Goal: Task Accomplishment & Management: Complete application form

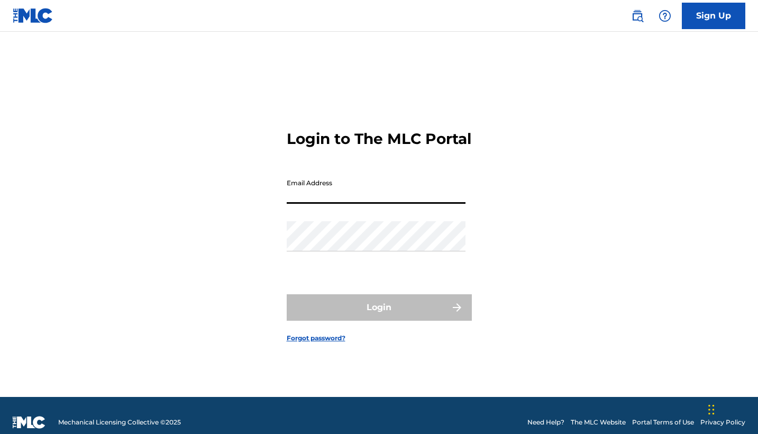
type input "[EMAIL_ADDRESS][DOMAIN_NAME]"
click at [379, 316] on button "Login" at bounding box center [379, 307] width 185 height 26
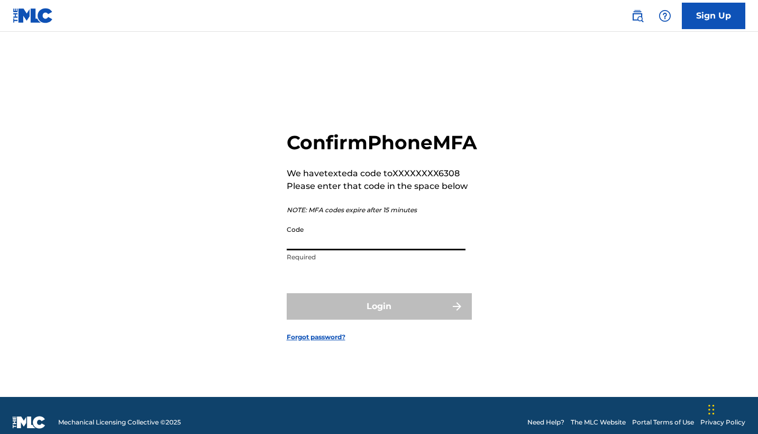
click at [303, 249] on input "Code" at bounding box center [376, 235] width 179 height 30
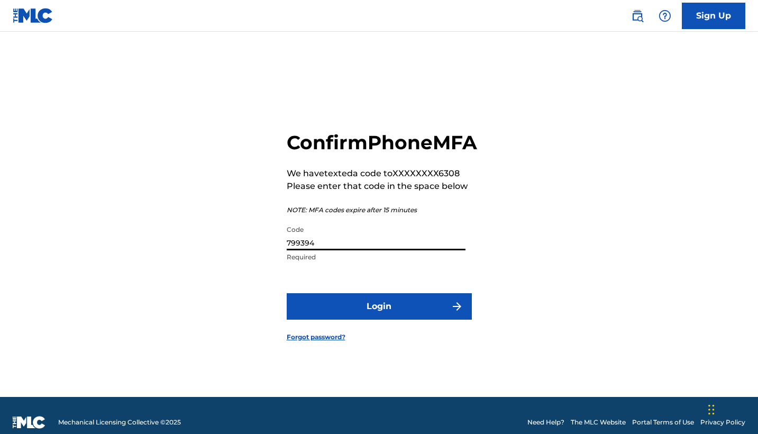
type input "799394"
click at [379, 318] on button "Login" at bounding box center [379, 306] width 185 height 26
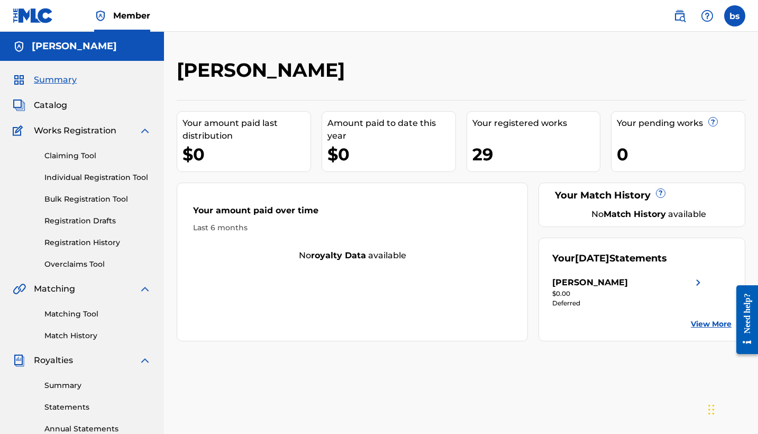
click at [72, 154] on link "Claiming Tool" at bounding box center [97, 155] width 107 height 11
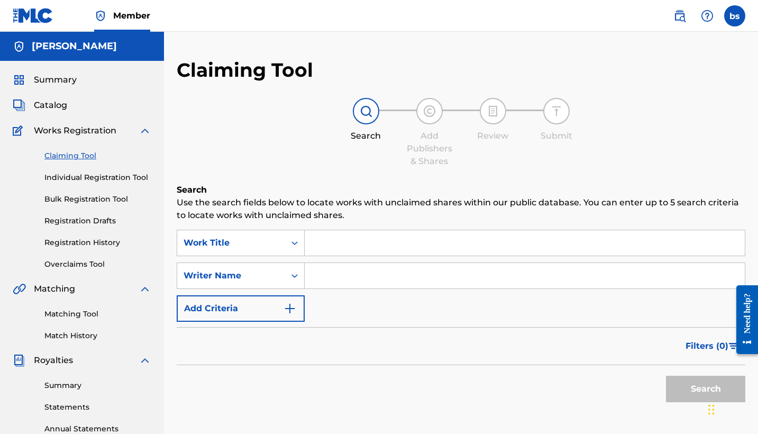
click at [88, 380] on link "Summary" at bounding box center [97, 385] width 107 height 11
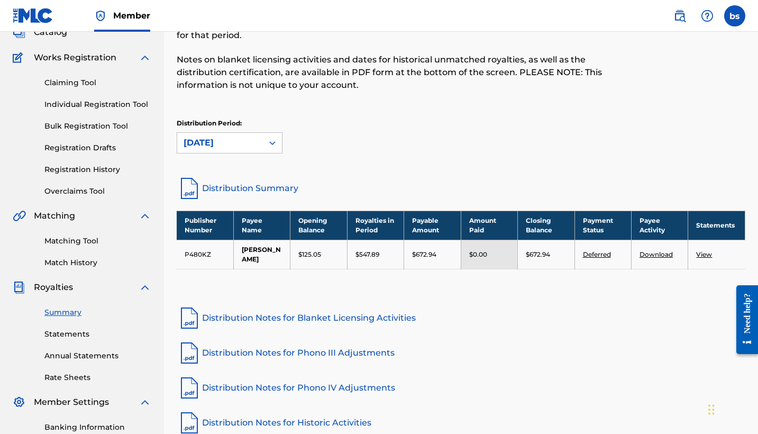
scroll to position [67, 0]
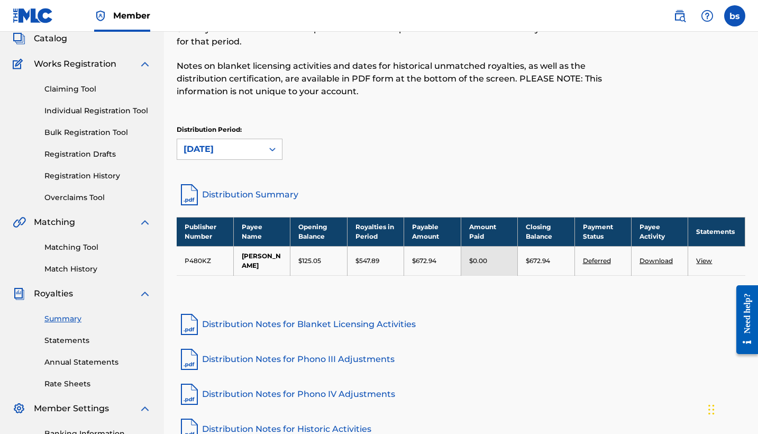
click at [288, 264] on td "[PERSON_NAME]" at bounding box center [261, 260] width 57 height 29
click at [701, 260] on link "View" at bounding box center [704, 261] width 16 height 8
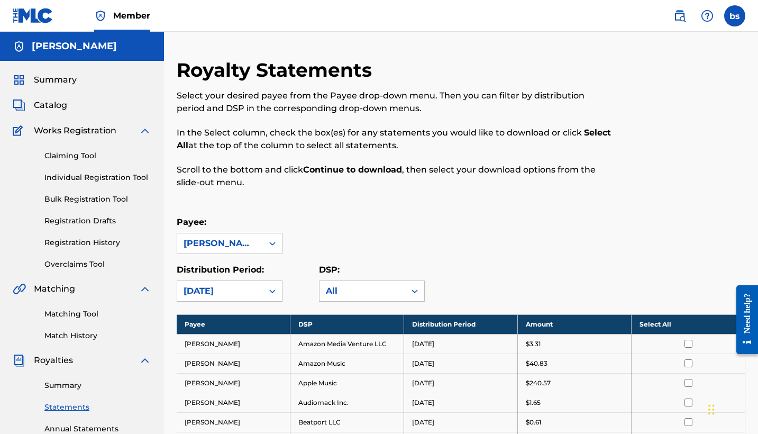
click at [734, 315] on div at bounding box center [743, 319] width 30 height 90
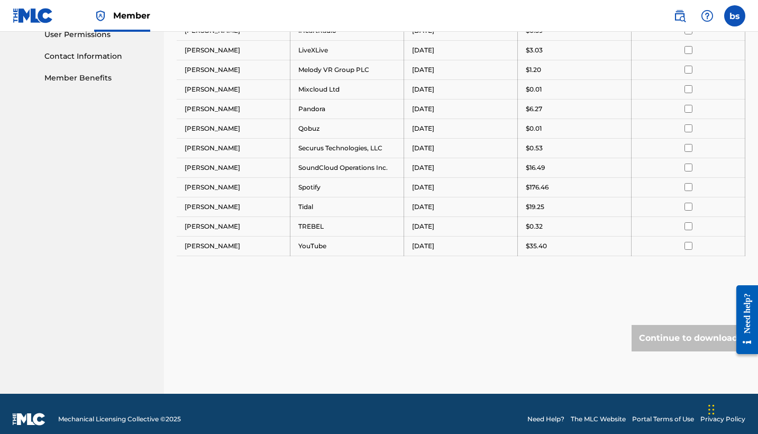
scroll to position [503, 0]
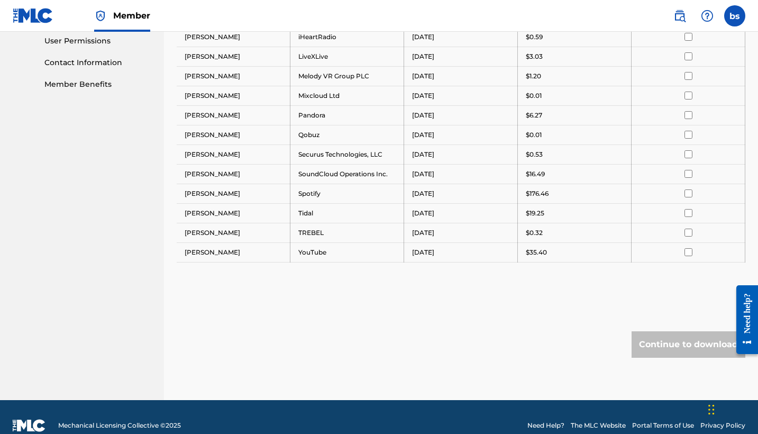
click at [751, 323] on div "Need help?" at bounding box center [747, 313] width 14 height 40
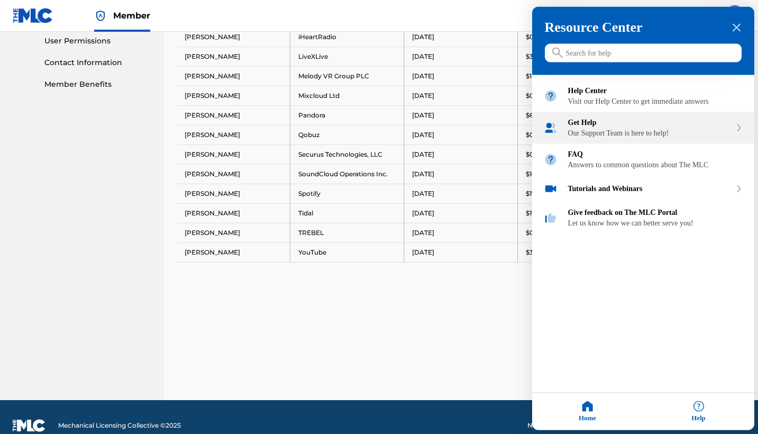
click at [622, 138] on div "Get Help Our Support Team is here to help!" at bounding box center [649, 128] width 163 height 19
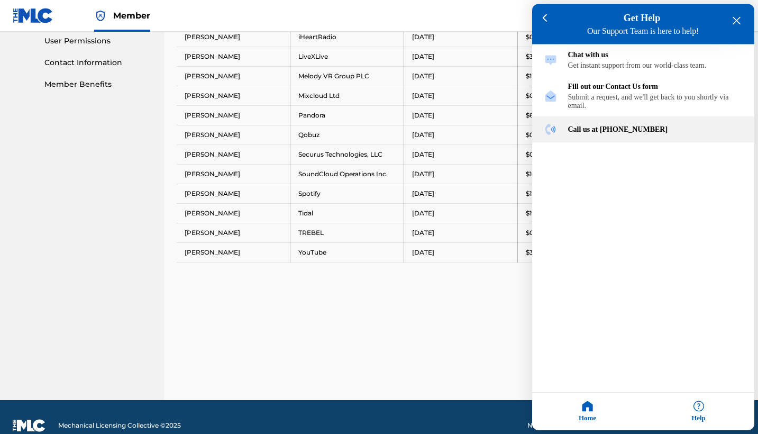
click at [598, 131] on div "Call us at [PHONE_NUMBER]" at bounding box center [643, 129] width 222 height 26
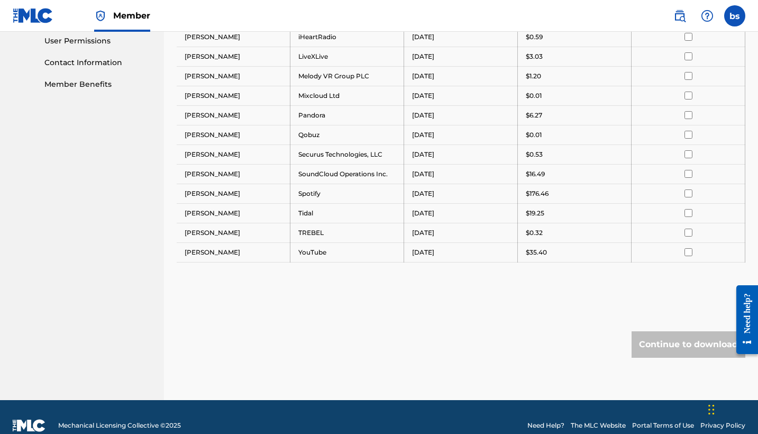
click at [753, 310] on div "Need help?" at bounding box center [747, 313] width 14 height 40
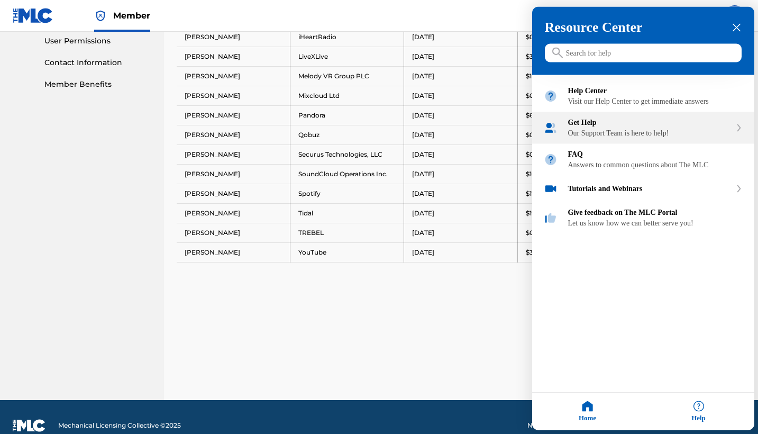
click at [643, 138] on div "Get Help Our Support Team is here to help!" at bounding box center [649, 128] width 163 height 19
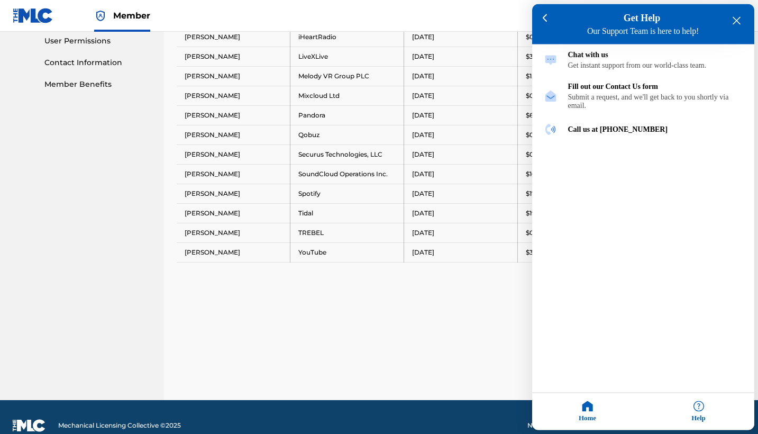
click at [394, 300] on div at bounding box center [379, 217] width 758 height 434
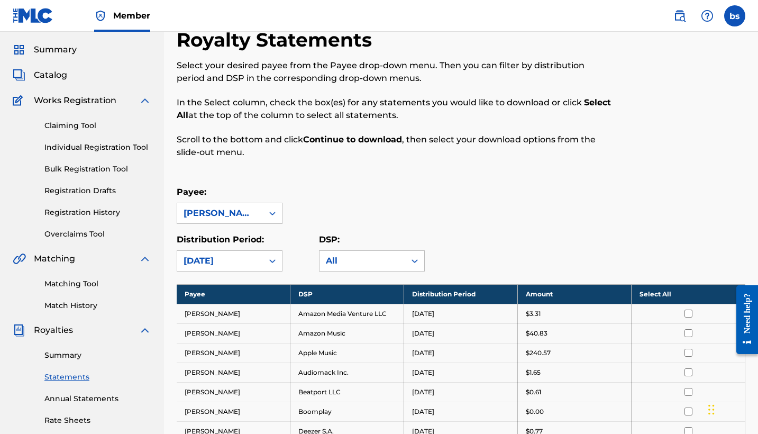
scroll to position [30, 0]
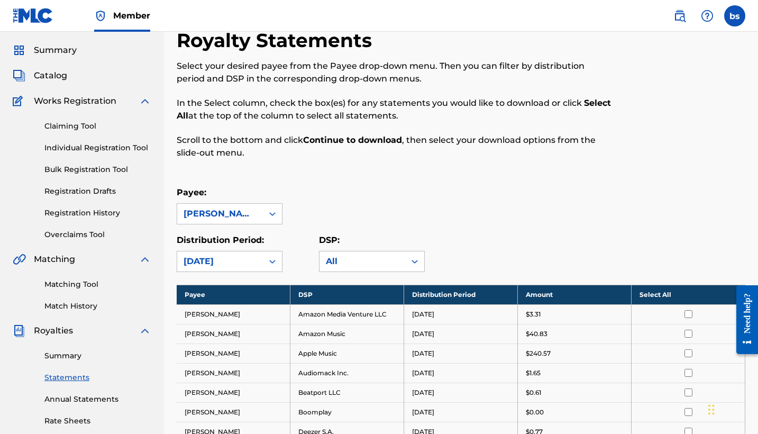
click at [63, 382] on link "Statements" at bounding box center [97, 377] width 107 height 11
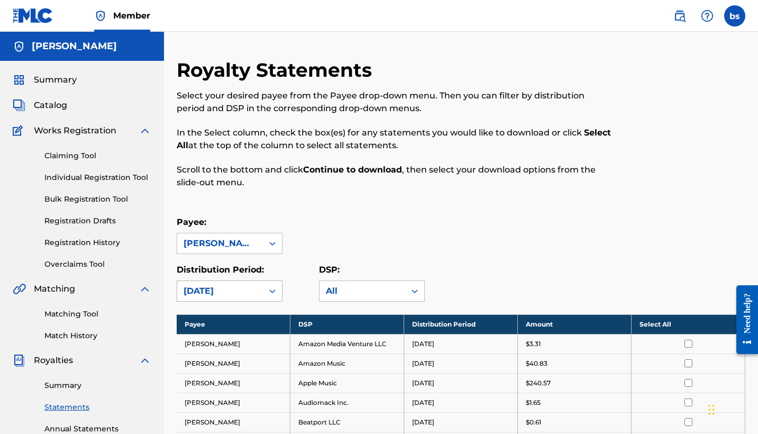
click at [239, 294] on div "[DATE]" at bounding box center [230, 290] width 106 height 21
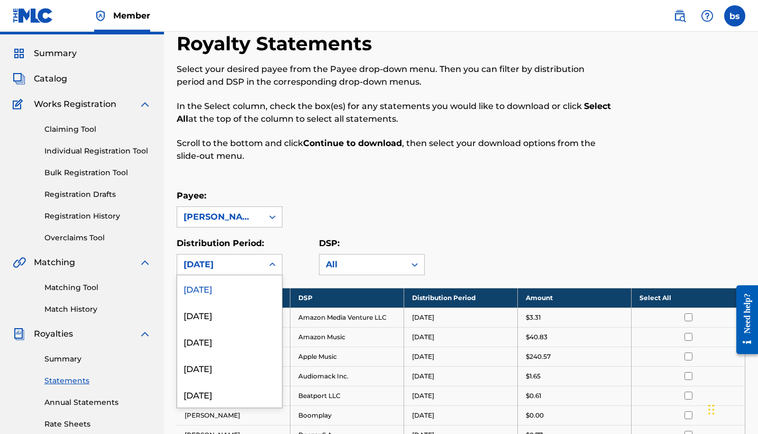
scroll to position [27, 0]
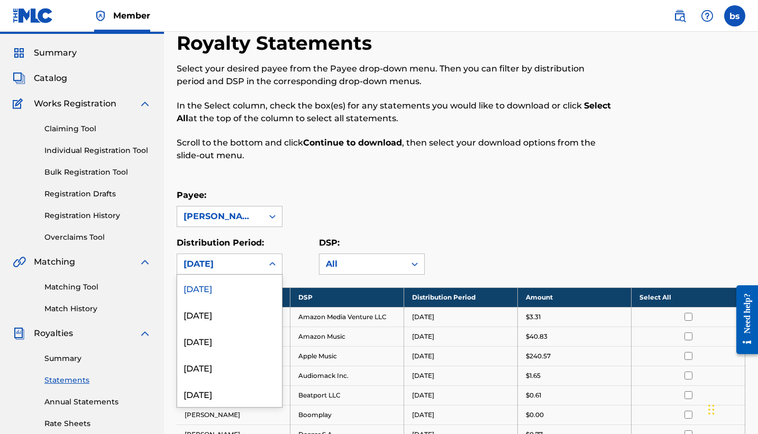
click at [209, 285] on div "[DATE]" at bounding box center [229, 288] width 105 height 26
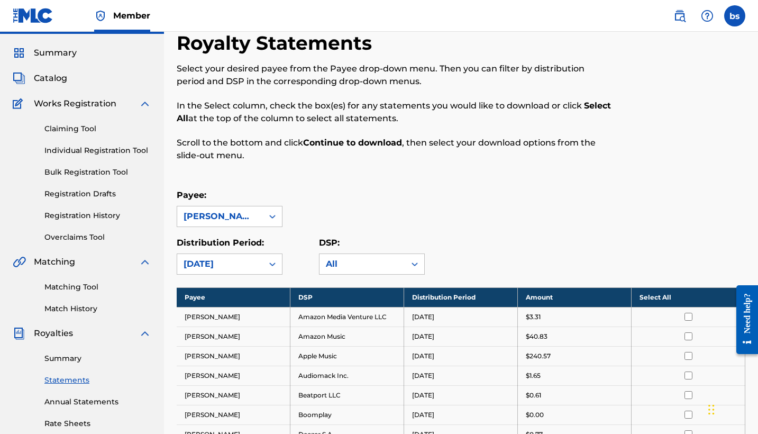
click at [58, 336] on span "Royalties" at bounding box center [53, 333] width 39 height 13
click at [63, 358] on link "Summary" at bounding box center [97, 358] width 107 height 11
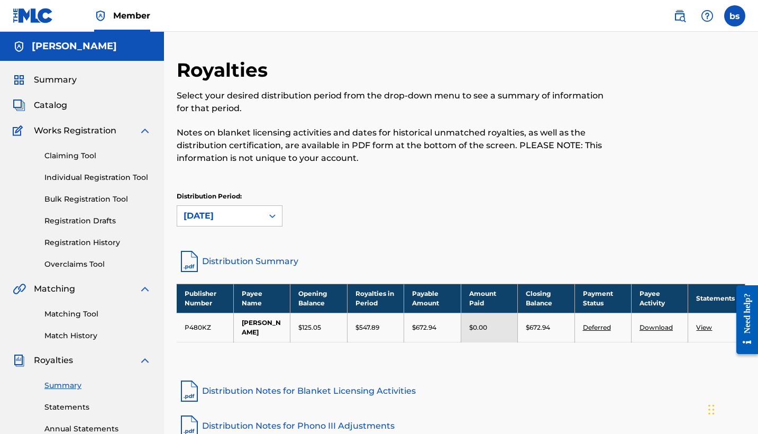
click at [735, 12] on label at bounding box center [734, 15] width 21 height 21
click at [735, 16] on input "bs [PERSON_NAME] [EMAIL_ADDRESS][DOMAIN_NAME] Notification Preferences Profile …" at bounding box center [735, 16] width 0 height 0
click at [62, 79] on span "Summary" at bounding box center [55, 80] width 43 height 13
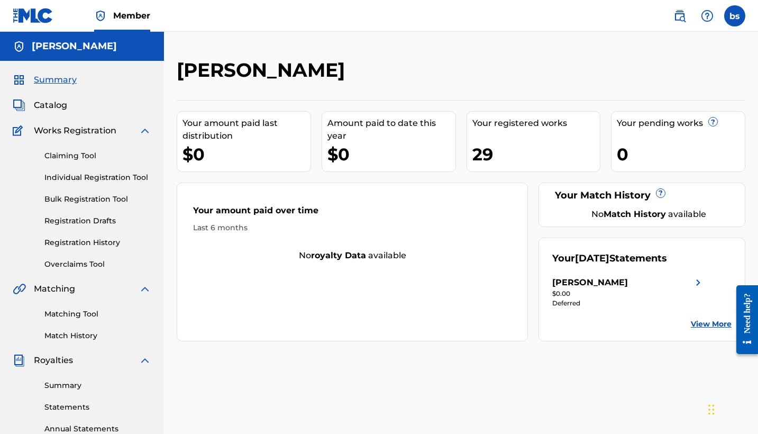
click at [147, 126] on img at bounding box center [145, 130] width 13 height 13
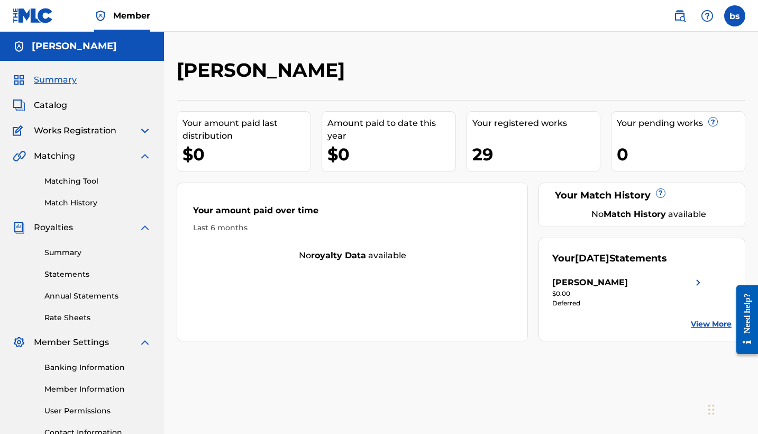
click at [138, 129] on div "Works Registration" at bounding box center [82, 130] width 139 height 13
click at [67, 276] on link "Statements" at bounding box center [97, 274] width 107 height 11
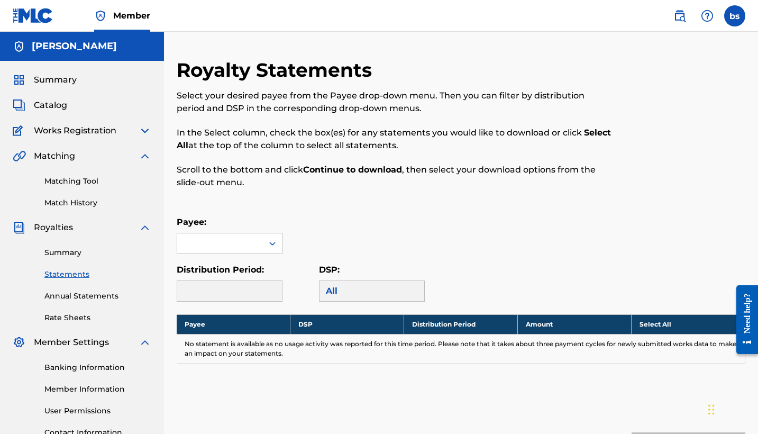
click at [63, 250] on link "Summary" at bounding box center [97, 252] width 107 height 11
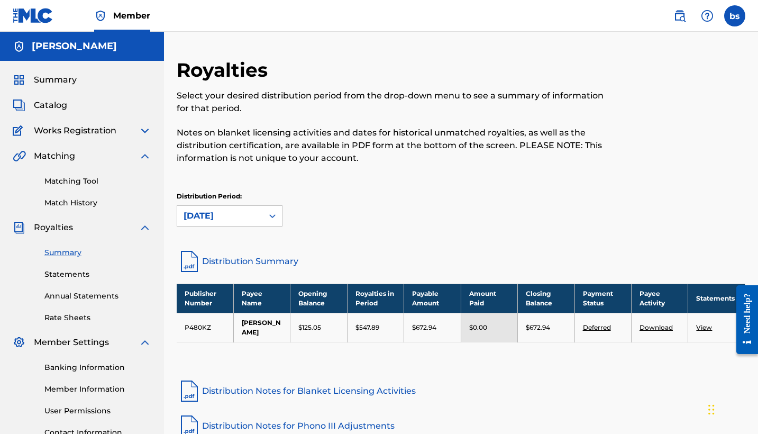
click at [422, 364] on div "Publisher Number Payee Name Opening Balance Royalties in Period Payable Amount …" at bounding box center [461, 326] width 569 height 85
click at [273, 239] on div "Royalties Select your desired distribution period from the drop-down menu to se…" at bounding box center [461, 153] width 569 height 190
click at [144, 157] on img at bounding box center [145, 156] width 13 height 13
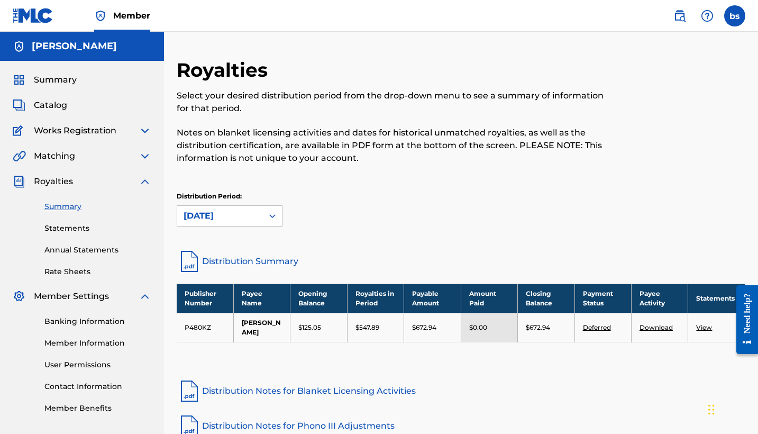
click at [147, 186] on img at bounding box center [145, 181] width 13 height 13
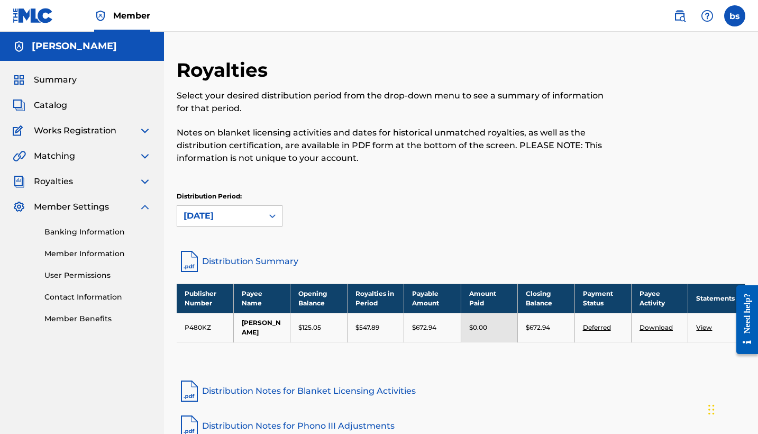
click at [147, 209] on img at bounding box center [145, 207] width 13 height 13
click at [140, 132] on img at bounding box center [145, 130] width 13 height 13
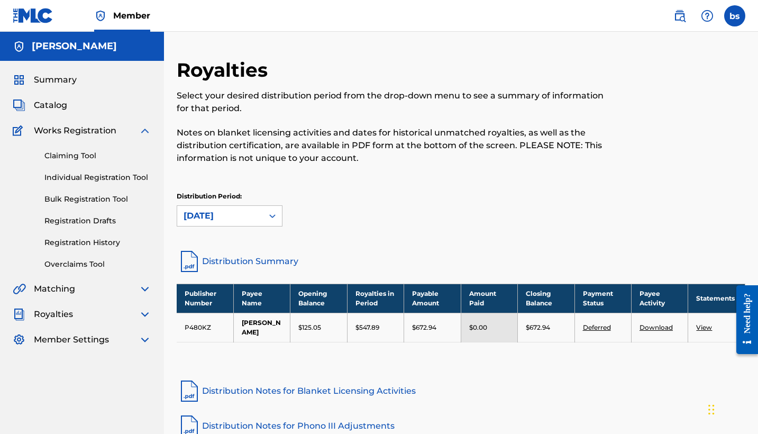
click at [140, 132] on img at bounding box center [145, 130] width 13 height 13
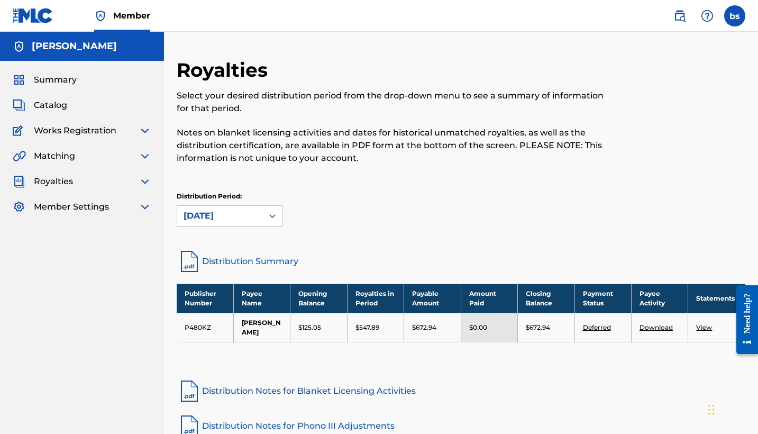
click at [142, 161] on img at bounding box center [145, 156] width 13 height 13
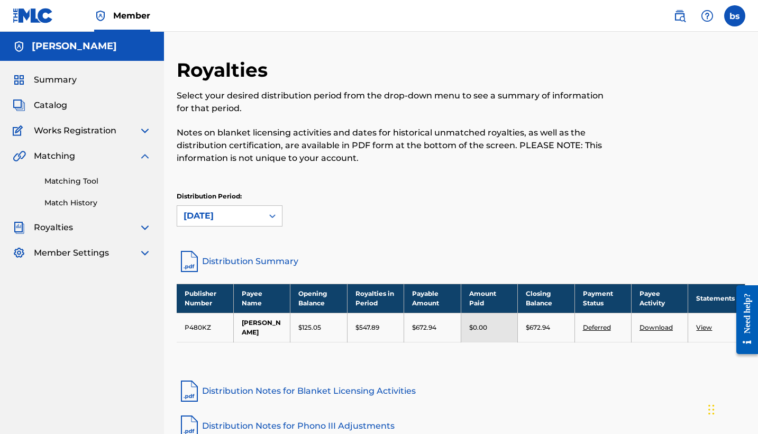
click at [142, 161] on img at bounding box center [145, 156] width 13 height 13
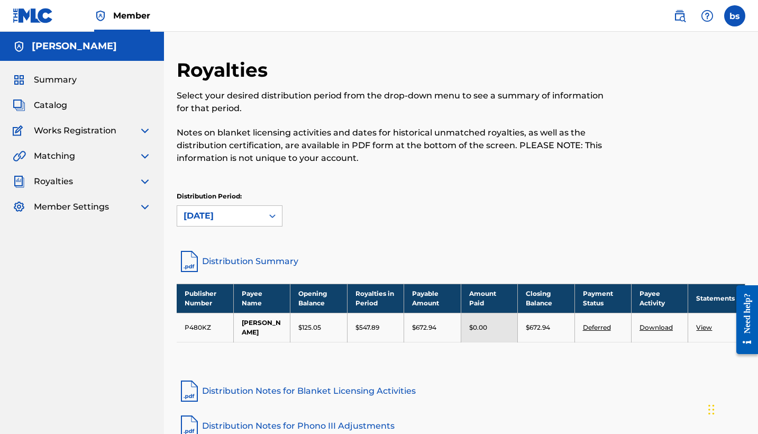
click at [142, 161] on img at bounding box center [145, 156] width 13 height 13
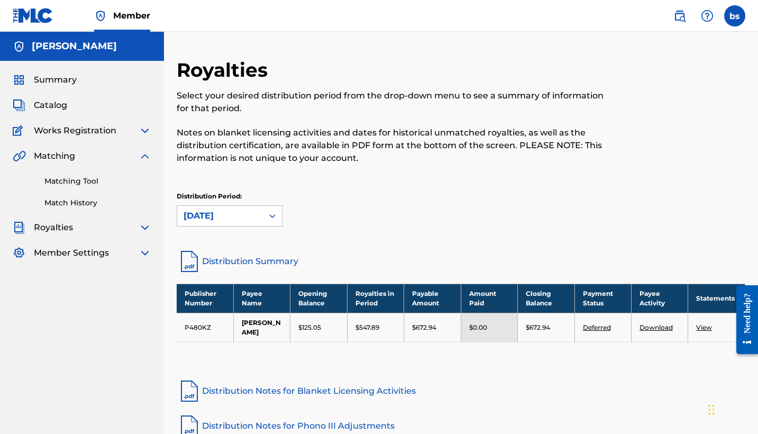
click at [142, 161] on img at bounding box center [145, 156] width 13 height 13
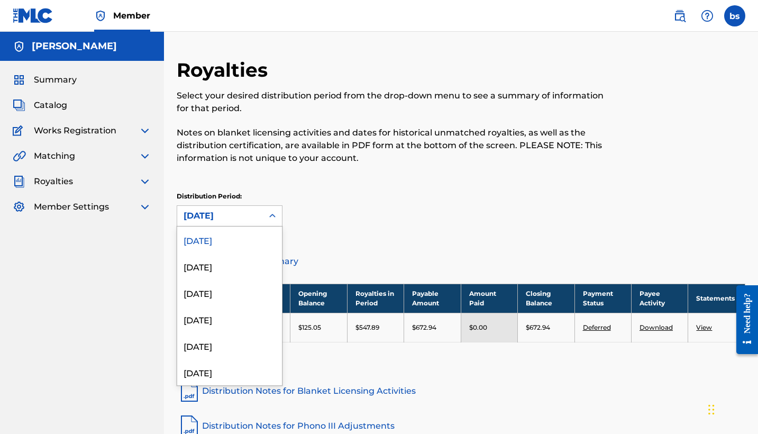
click at [193, 224] on div "[DATE]" at bounding box center [220, 216] width 86 height 20
click at [215, 244] on div "[DATE]" at bounding box center [229, 239] width 105 height 26
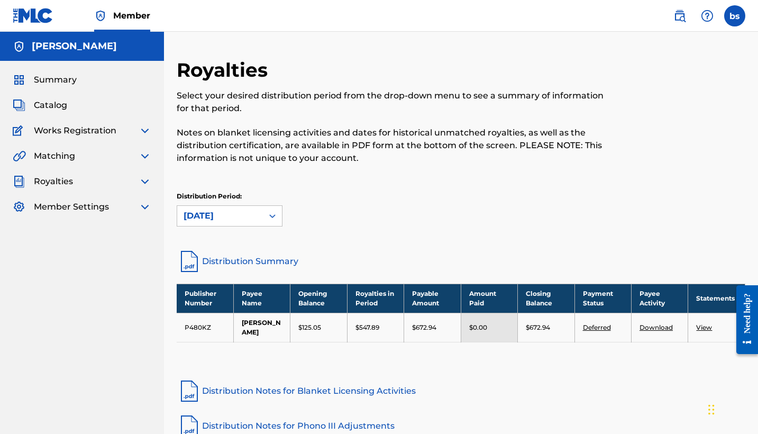
click at [242, 224] on div "[DATE]" at bounding box center [220, 216] width 86 height 20
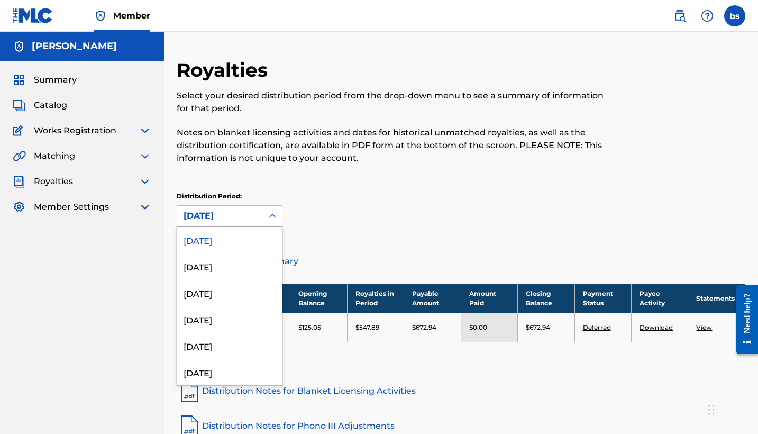
click at [242, 224] on div "[DATE]" at bounding box center [220, 216] width 86 height 20
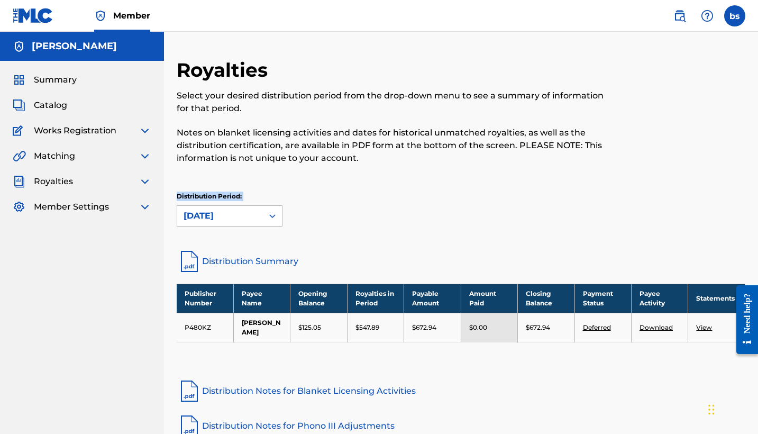
drag, startPoint x: 176, startPoint y: 188, endPoint x: 248, endPoint y: 205, distance: 74.4
click at [248, 205] on div "Royalties Select your desired distribution period from the drop-down menu to se…" at bounding box center [461, 300] width 594 height 485
click at [332, 196] on div "Distribution Period: [DATE]" at bounding box center [461, 209] width 569 height 35
drag, startPoint x: 255, startPoint y: 196, endPoint x: 175, endPoint y: 195, distance: 80.4
click at [175, 195] on div "Royalties Select your desired distribution period from the drop-down menu to se…" at bounding box center [461, 300] width 594 height 485
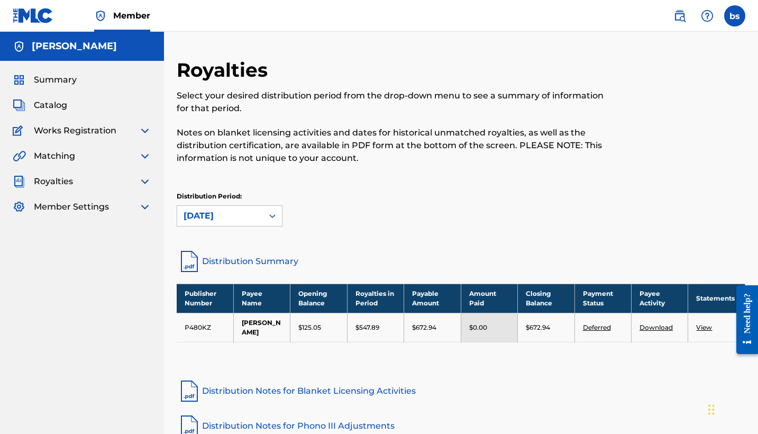
click at [83, 133] on span "Works Registration" at bounding box center [75, 130] width 83 height 13
click at [144, 135] on img at bounding box center [145, 130] width 13 height 13
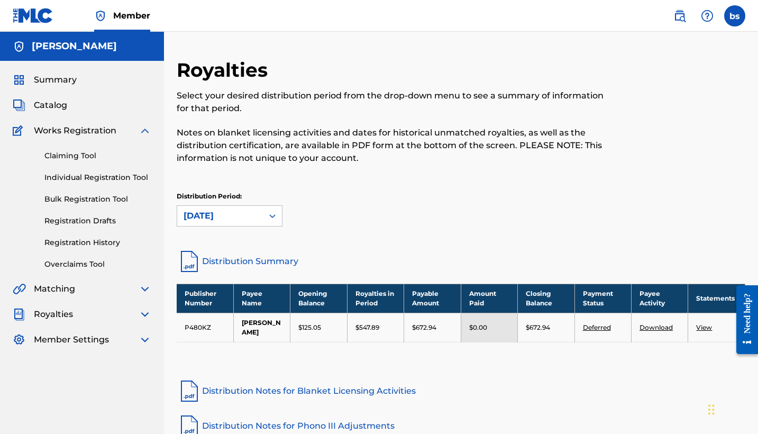
click at [85, 158] on link "Claiming Tool" at bounding box center [97, 155] width 107 height 11
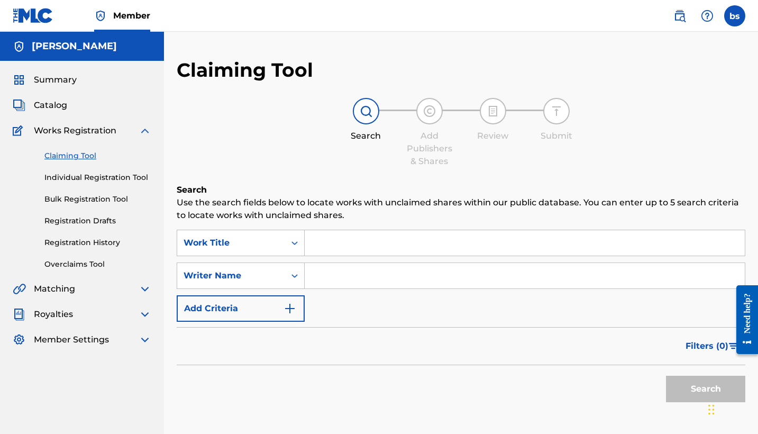
click at [360, 115] on img at bounding box center [366, 111] width 13 height 13
click at [104, 178] on link "Individual Registration Tool" at bounding box center [97, 177] width 107 height 11
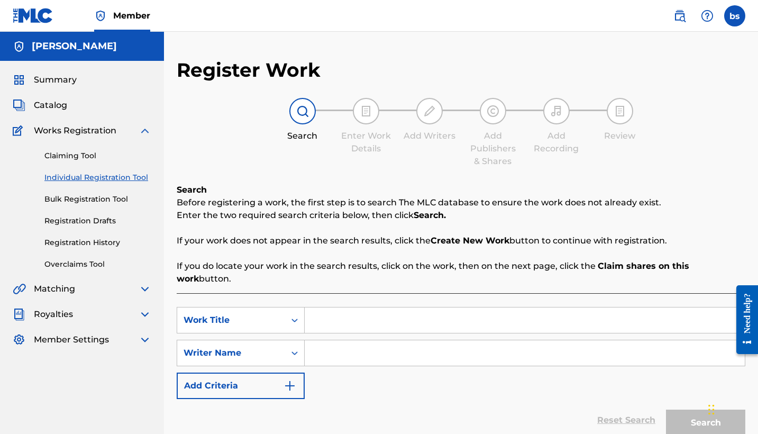
click at [77, 153] on link "Claiming Tool" at bounding box center [97, 155] width 107 height 11
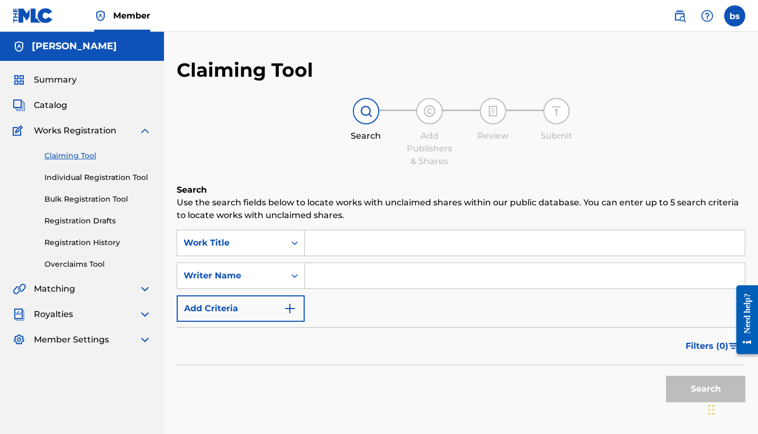
click at [99, 178] on link "Individual Registration Tool" at bounding box center [97, 177] width 107 height 11
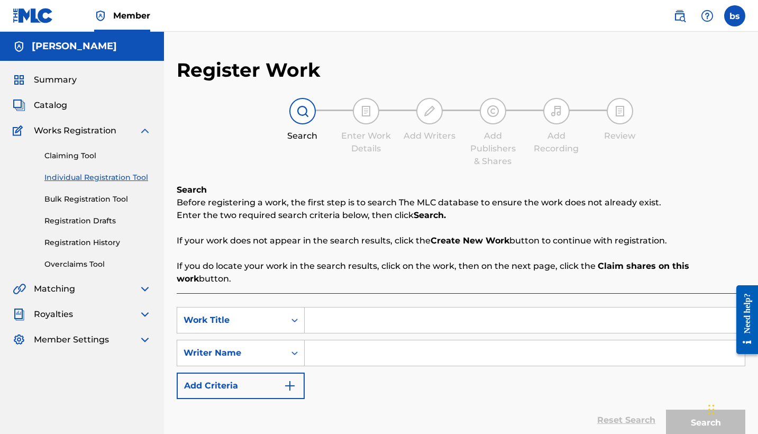
click at [328, 311] on input "Search Form" at bounding box center [525, 319] width 440 height 25
click at [308, 313] on input "Search Form" at bounding box center [525, 319] width 440 height 25
type input "l"
click at [265, 340] on div "Writer Name" at bounding box center [241, 353] width 128 height 26
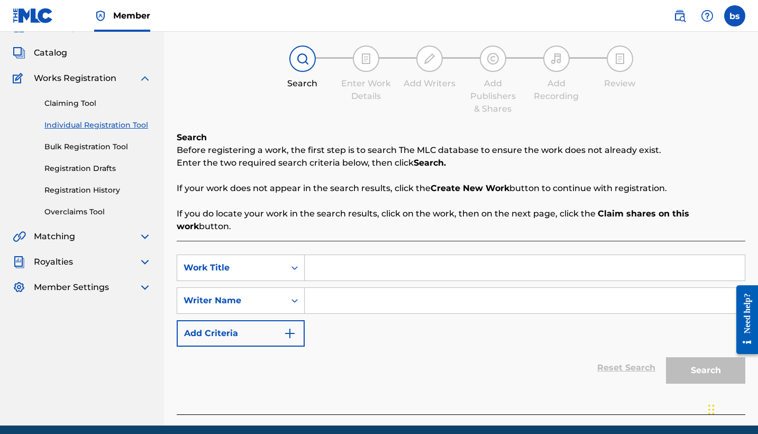
click at [248, 294] on div "Writer Name" at bounding box center [231, 300] width 95 height 13
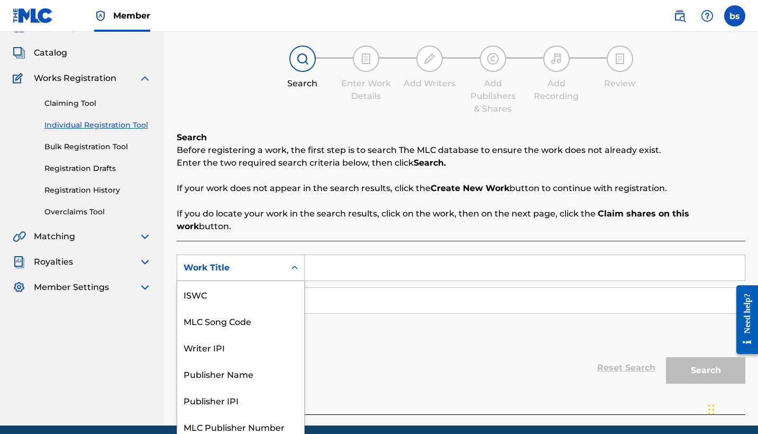
click at [252, 258] on div "Work Title" at bounding box center [231, 268] width 108 height 20
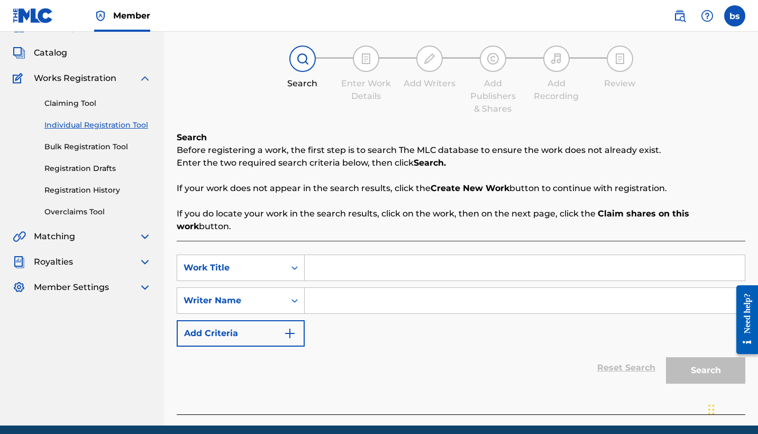
click at [339, 376] on div "Reset Search Search" at bounding box center [461, 368] width 569 height 42
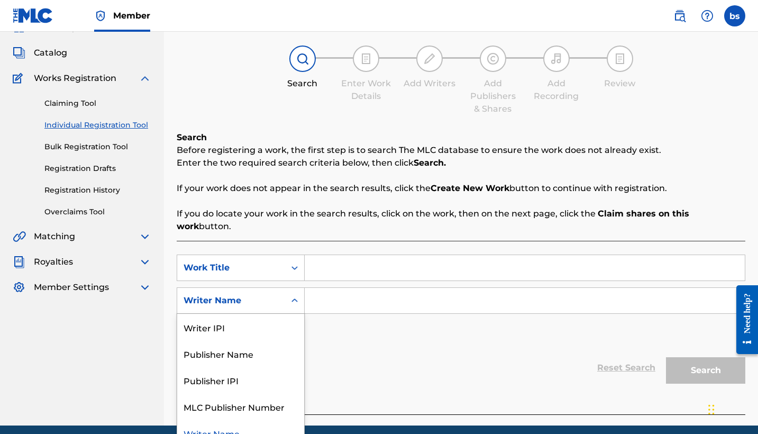
click at [262, 296] on div "Writer Name" at bounding box center [231, 300] width 108 height 20
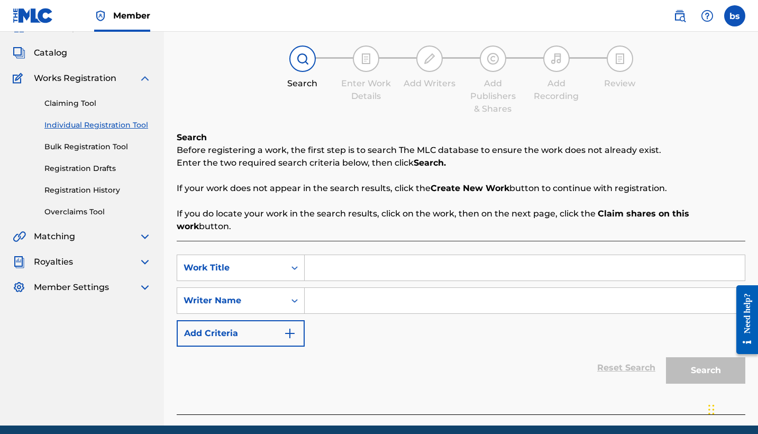
click at [345, 347] on div "Reset Search Search" at bounding box center [461, 368] width 569 height 42
click at [291, 295] on icon "Search Form" at bounding box center [294, 300] width 11 height 11
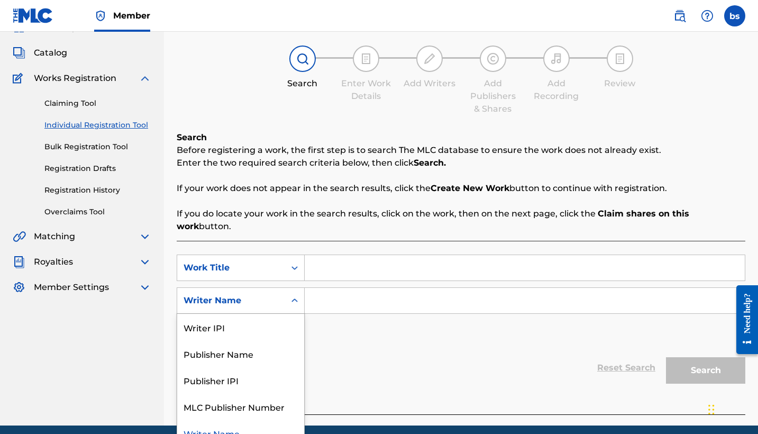
click at [291, 295] on icon "Search Form" at bounding box center [294, 300] width 11 height 11
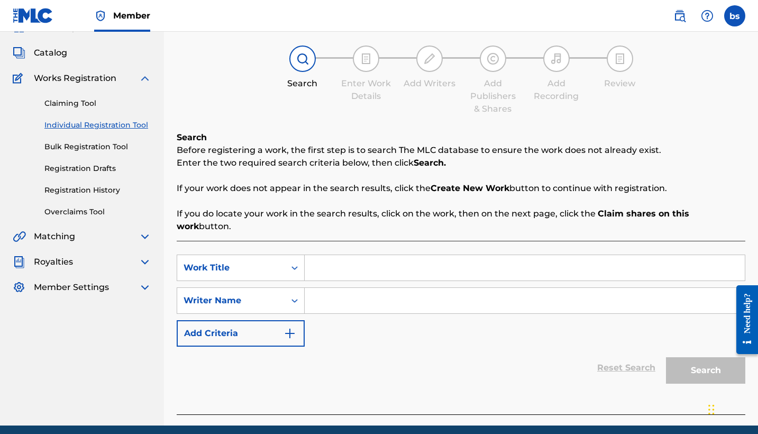
click at [291, 295] on icon "Search Form" at bounding box center [294, 300] width 11 height 11
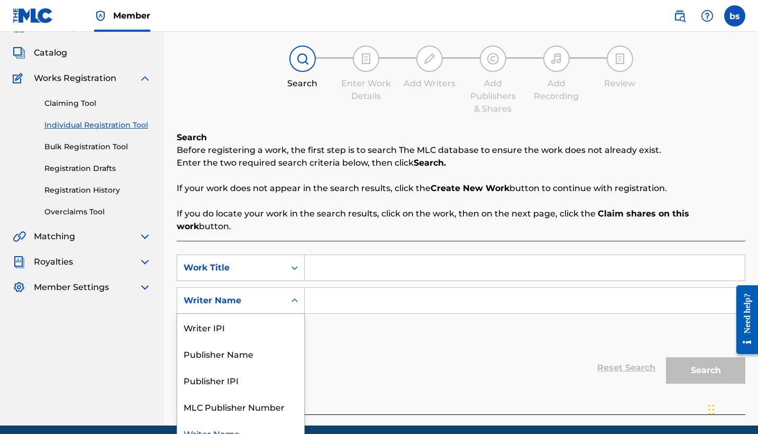
click at [291, 295] on icon "Search Form" at bounding box center [294, 300] width 11 height 11
click at [249, 294] on div "Writer Name" at bounding box center [231, 300] width 95 height 13
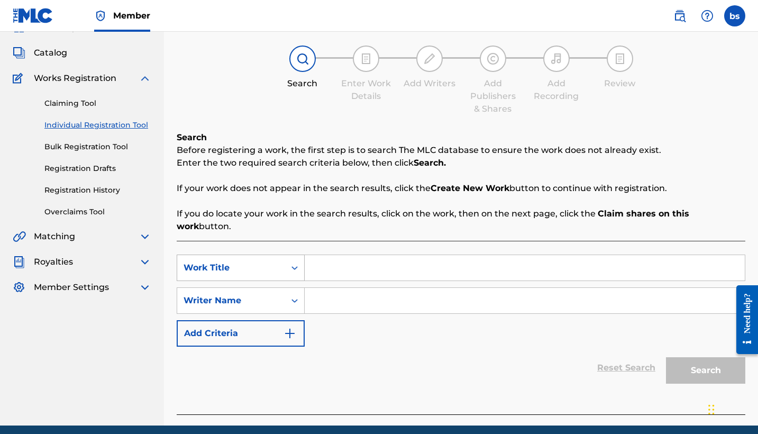
click at [267, 261] on div "Work Title" at bounding box center [231, 267] width 95 height 13
click at [337, 329] on div "SearchWithCriteria2a4257b3-d4f8-47b0-98fa-ace6180f9407 Work Title SearchWithCri…" at bounding box center [461, 300] width 569 height 92
click at [245, 261] on div "Work Title" at bounding box center [231, 268] width 108 height 20
click at [365, 369] on div "Reset Search Search" at bounding box center [461, 368] width 569 height 42
